Goal: Unclear: Unclear

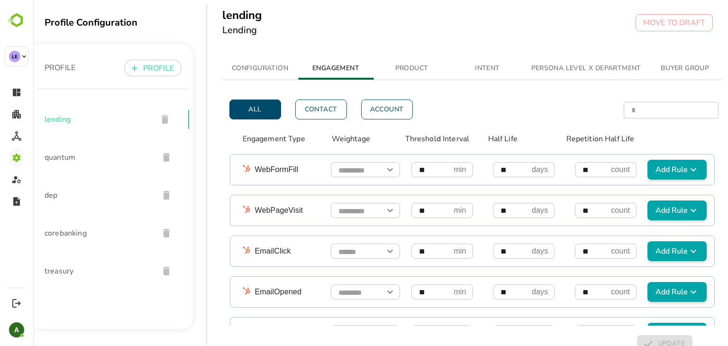
scroll to position [25, 0]
